Goal: Task Accomplishment & Management: Complete application form

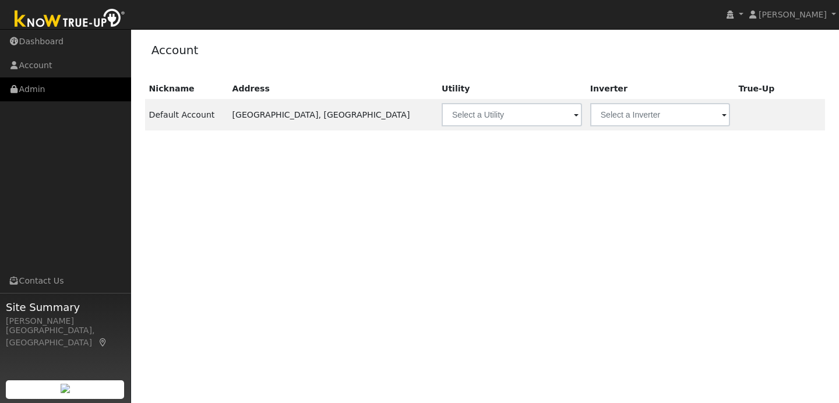
click at [108, 84] on link "Admin" at bounding box center [65, 90] width 131 height 24
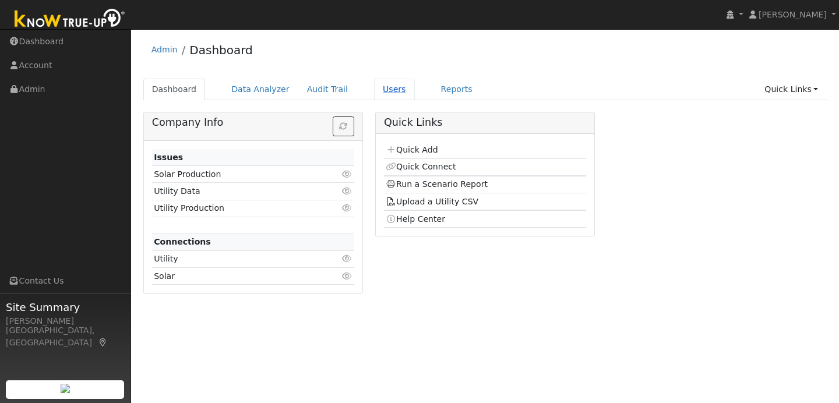
click at [384, 85] on link "Users" at bounding box center [394, 90] width 41 height 22
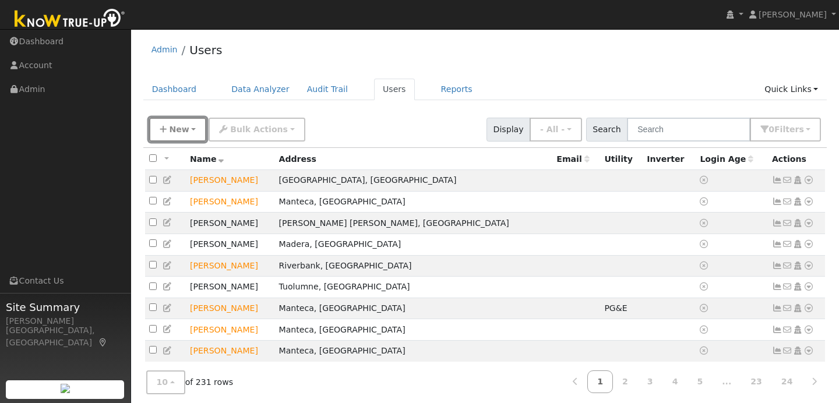
click at [181, 133] on span "New" at bounding box center [179, 129] width 20 height 9
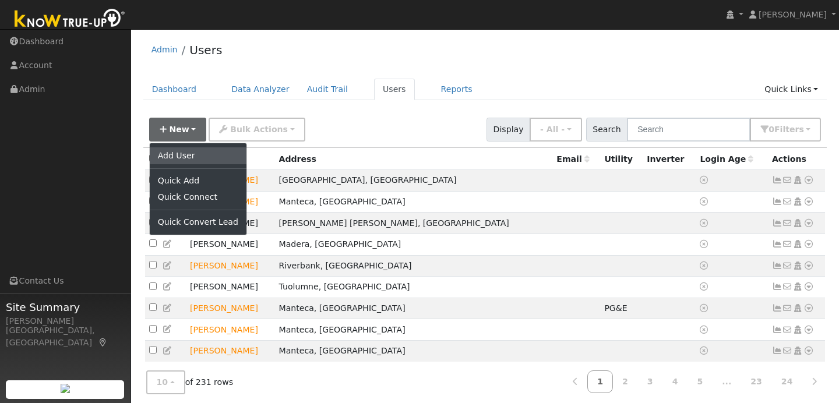
click at [222, 160] on link "Add User" at bounding box center [198, 155] width 97 height 16
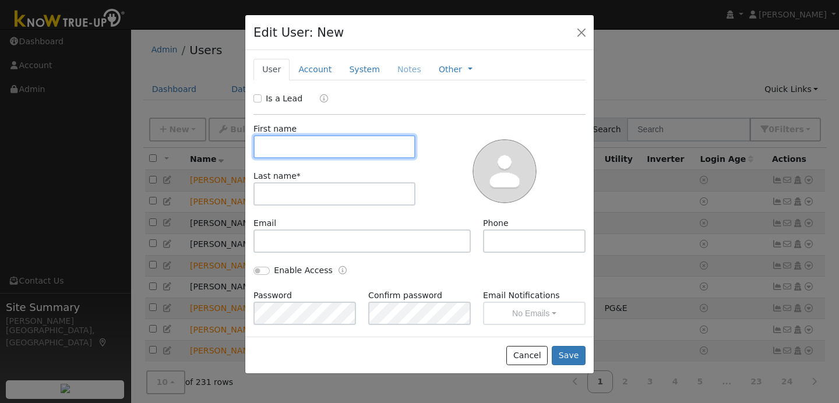
click at [277, 147] on input "text" at bounding box center [335, 146] width 162 height 23
type input "Jerry"
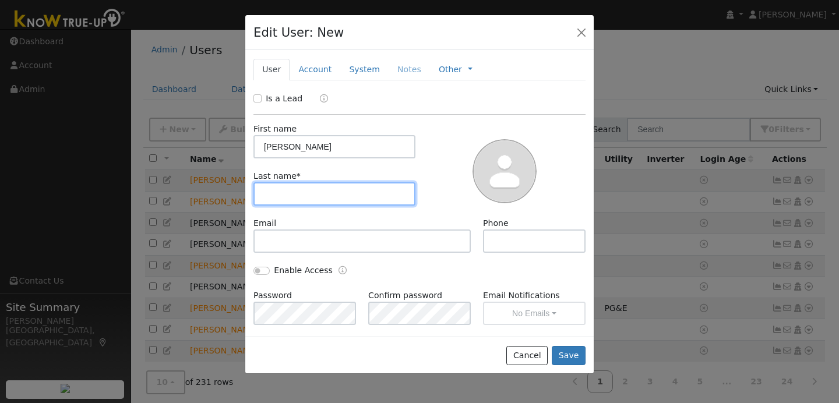
click at [279, 200] on input "text" at bounding box center [335, 193] width 162 height 23
type input "K"
type input "a"
type input "Alley"
click at [571, 354] on button "Save" at bounding box center [569, 356] width 34 height 20
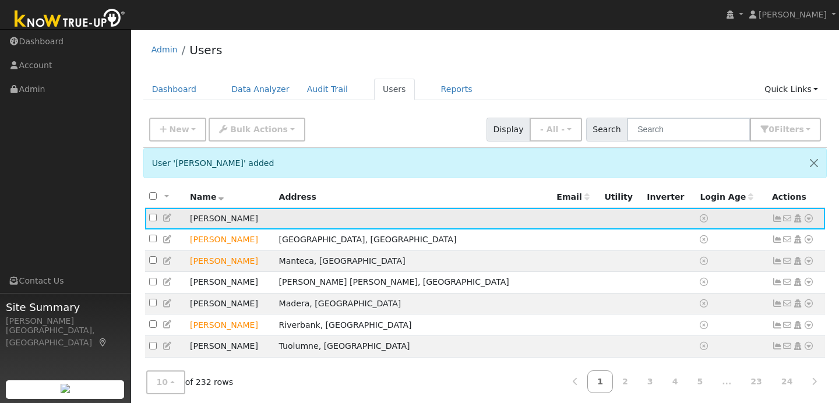
click at [807, 217] on icon at bounding box center [809, 219] width 10 height 8
click at [780, 239] on link "Data Analyzer" at bounding box center [771, 239] width 85 height 16
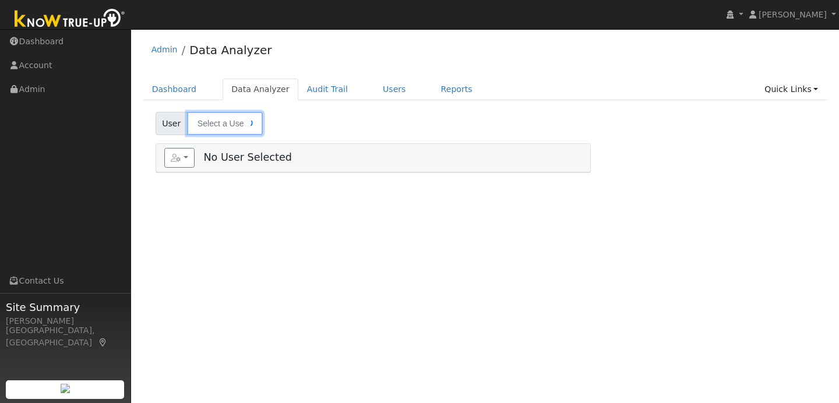
type input "[PERSON_NAME]"
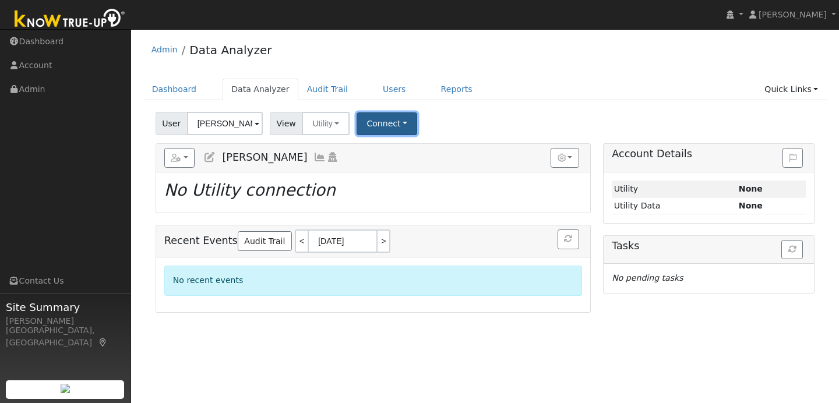
click at [386, 128] on button "Connect" at bounding box center [387, 124] width 61 height 23
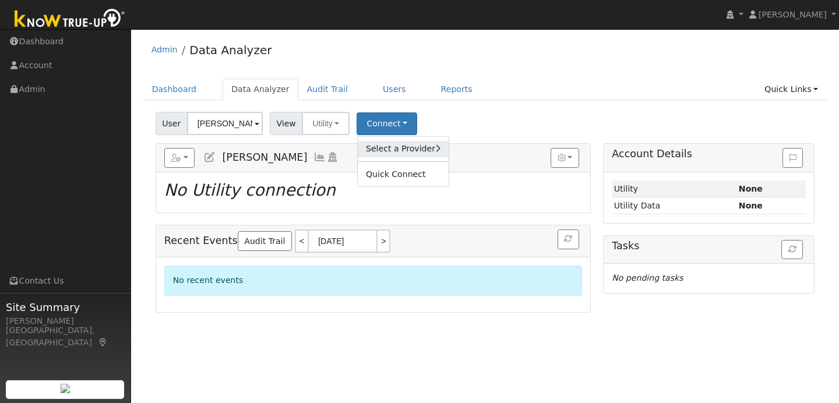
click at [411, 152] on link "Select a Provider" at bounding box center [403, 149] width 91 height 16
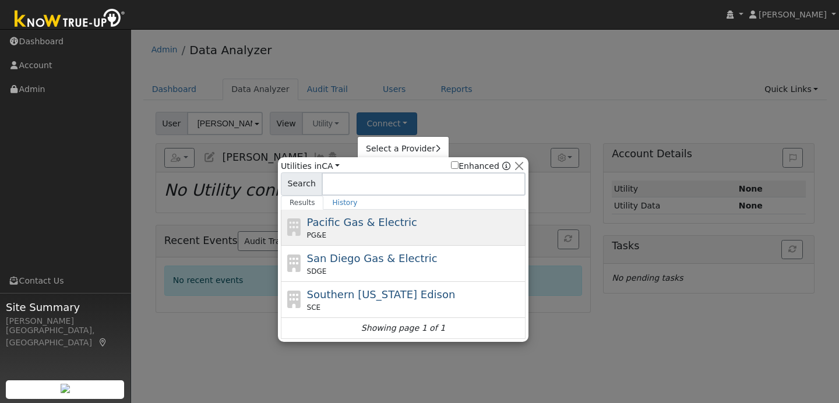
click at [420, 232] on div "PG&E" at bounding box center [415, 235] width 216 height 10
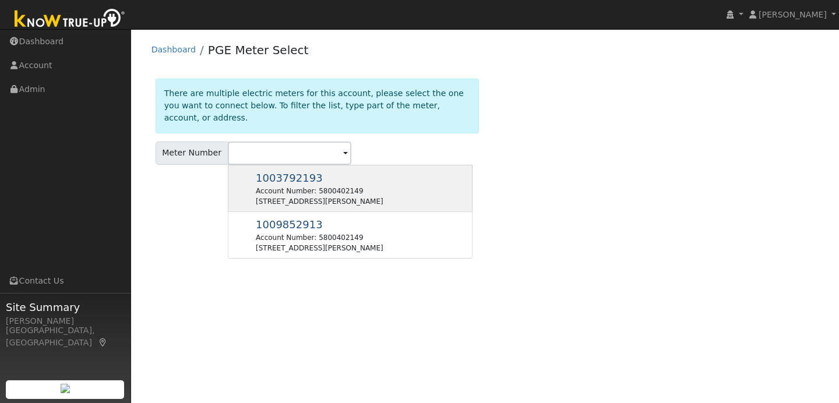
click at [332, 196] on div "[STREET_ADDRESS][PERSON_NAME]" at bounding box center [320, 201] width 128 height 10
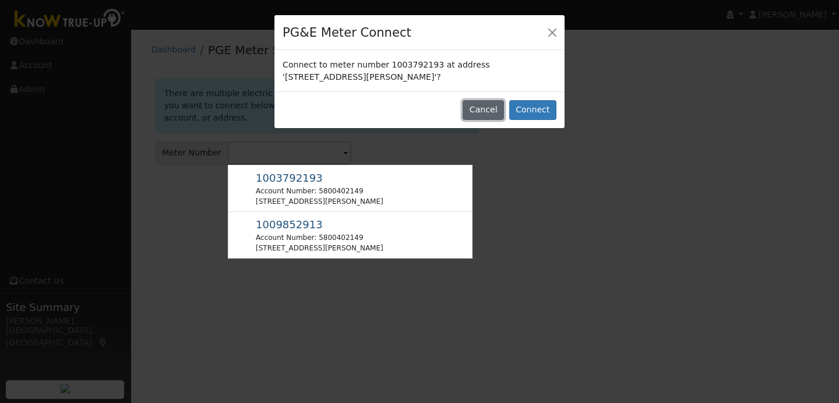
click at [482, 105] on button "Cancel" at bounding box center [483, 110] width 41 height 20
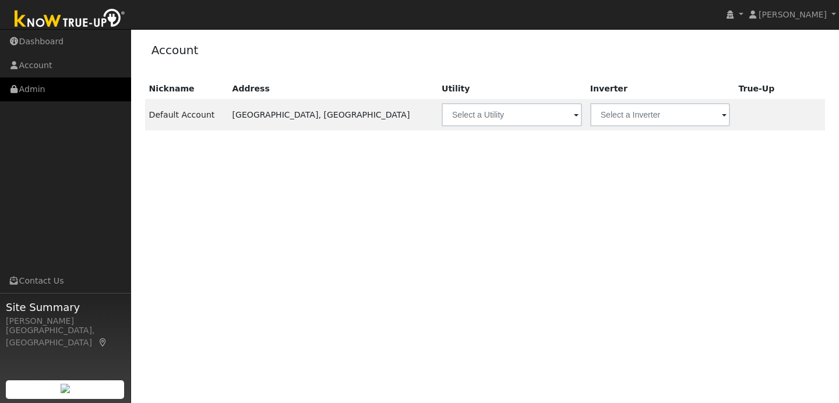
click at [84, 93] on link "Admin" at bounding box center [65, 90] width 131 height 24
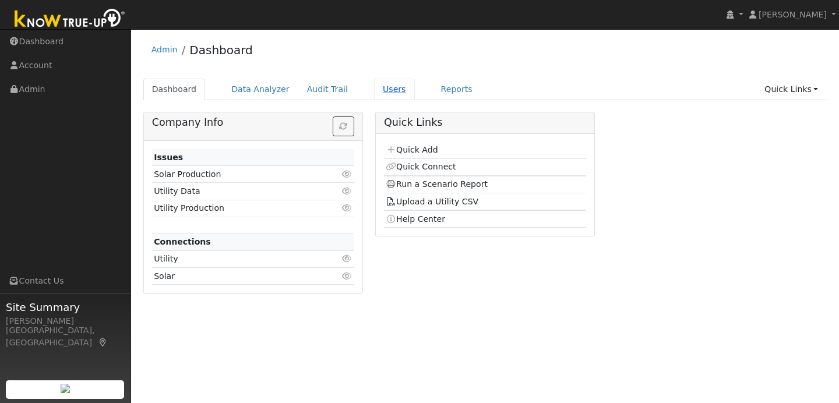
click at [384, 89] on link "Users" at bounding box center [394, 90] width 41 height 22
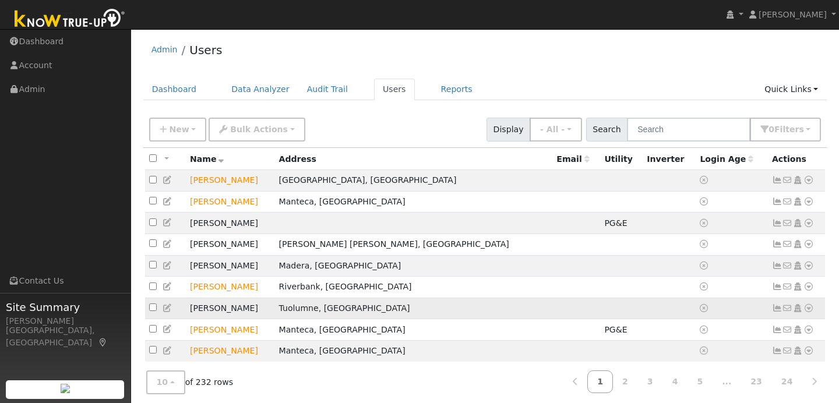
scroll to position [43, 0]
